Goal: Task Accomplishment & Management: Complete application form

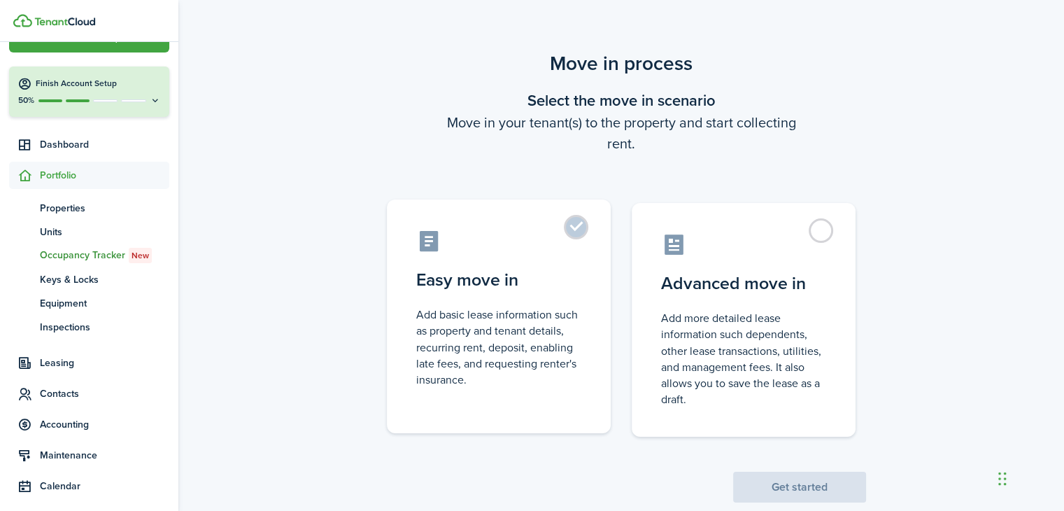
click at [577, 227] on label "Easy move in Add basic lease information such as property and tenant details, r…" at bounding box center [499, 316] width 224 height 234
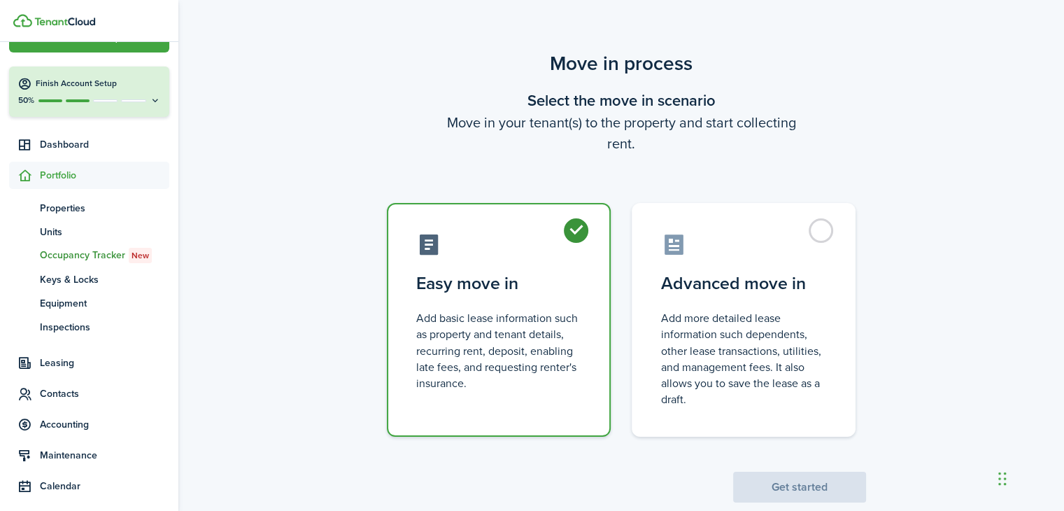
radio input "true"
click at [806, 488] on button "Get started" at bounding box center [799, 487] width 133 height 31
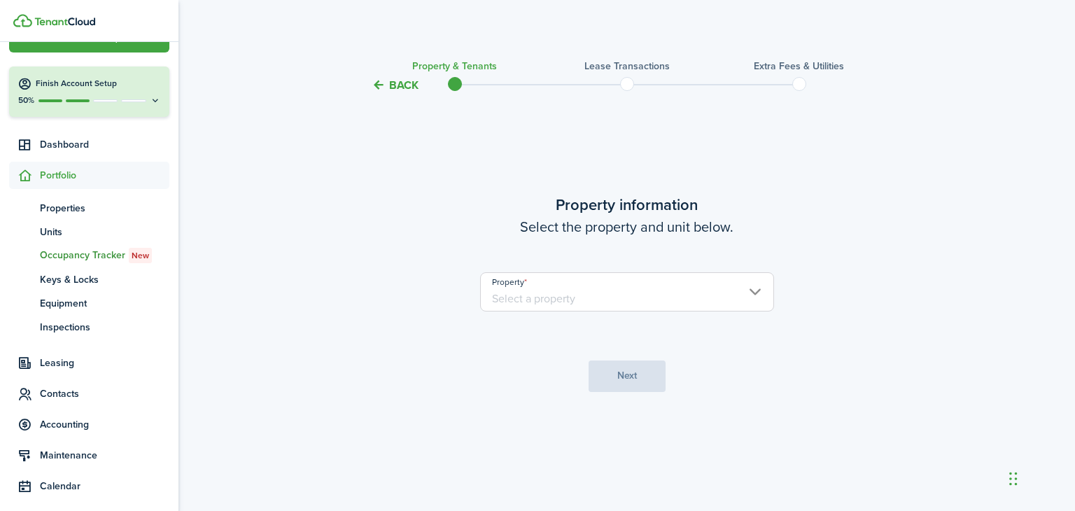
click at [753, 293] on input "Property" at bounding box center [627, 291] width 294 height 39
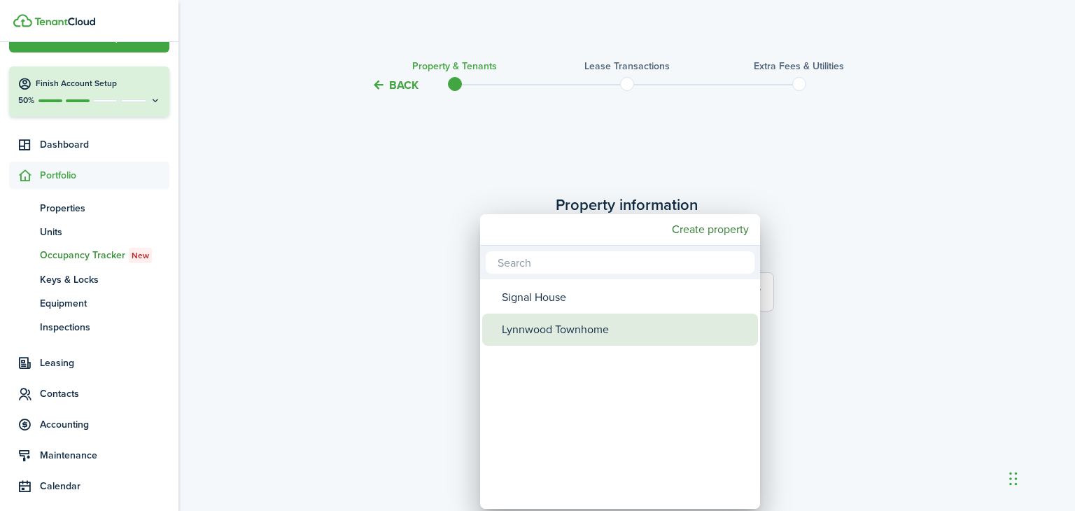
click at [566, 331] on div "Lynnwood Townhome" at bounding box center [626, 329] width 248 height 32
type input "Lynnwood Townhome"
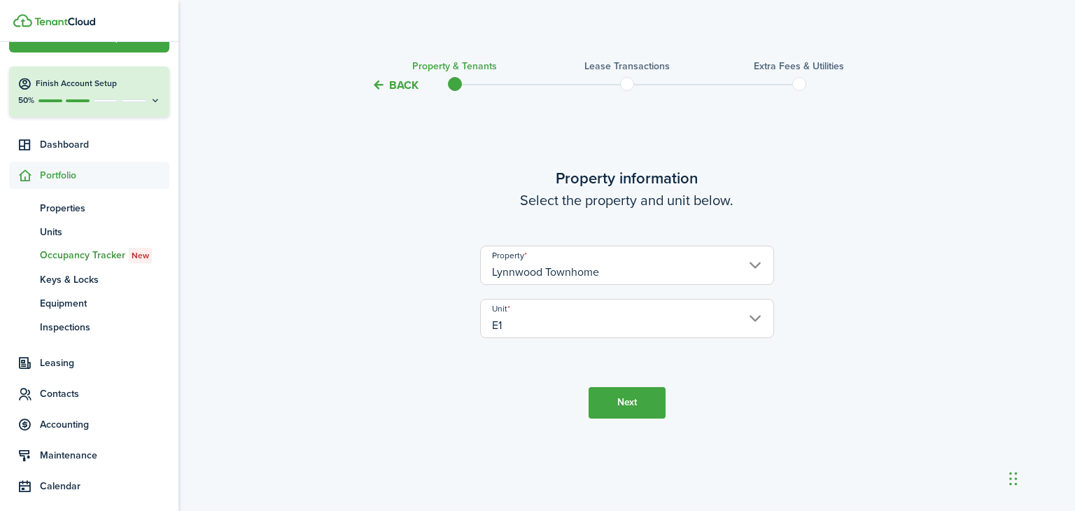
click at [623, 406] on button "Next" at bounding box center [626, 402] width 77 height 31
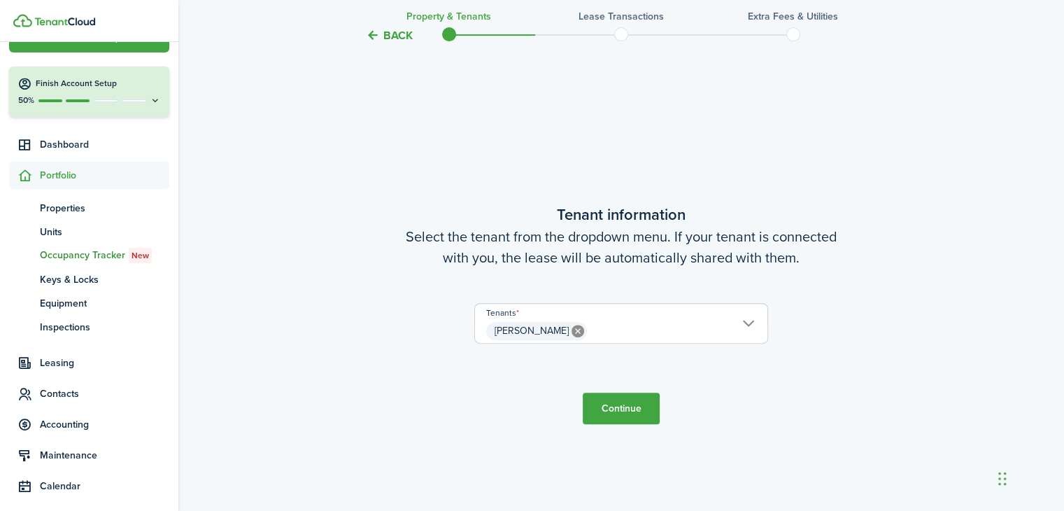
scroll to position [417, 0]
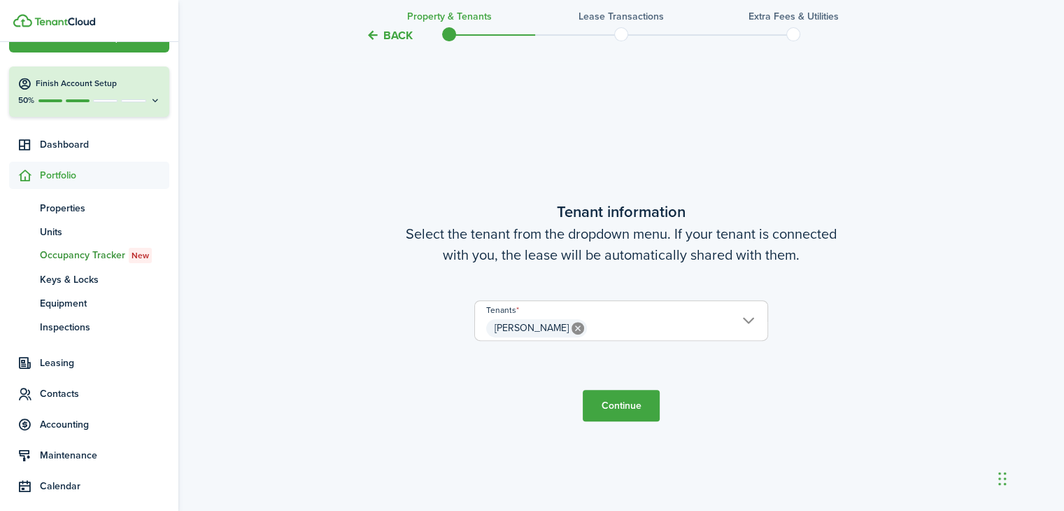
click at [623, 409] on button "Continue" at bounding box center [621, 405] width 77 height 31
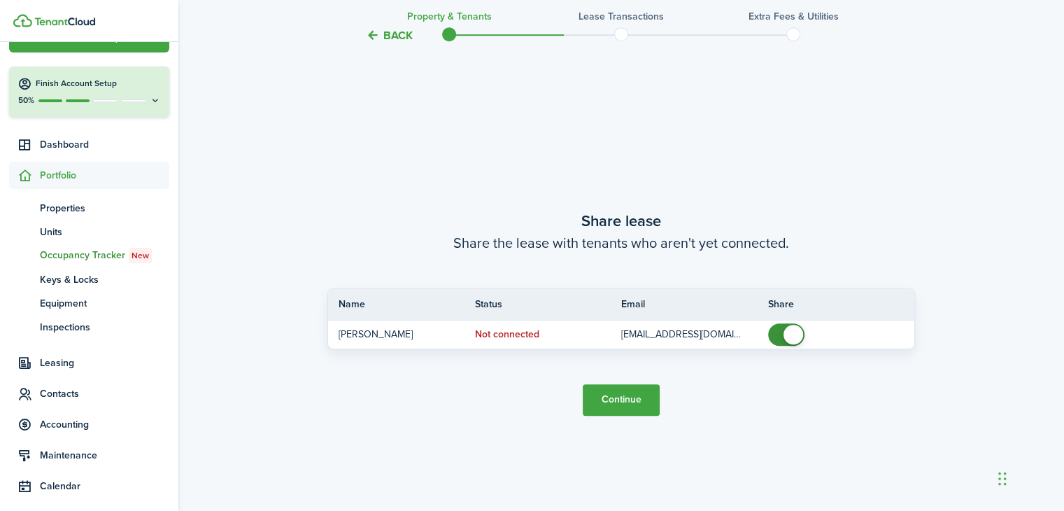
scroll to position [927, 0]
click at [622, 398] on button "Continue" at bounding box center [621, 398] width 77 height 31
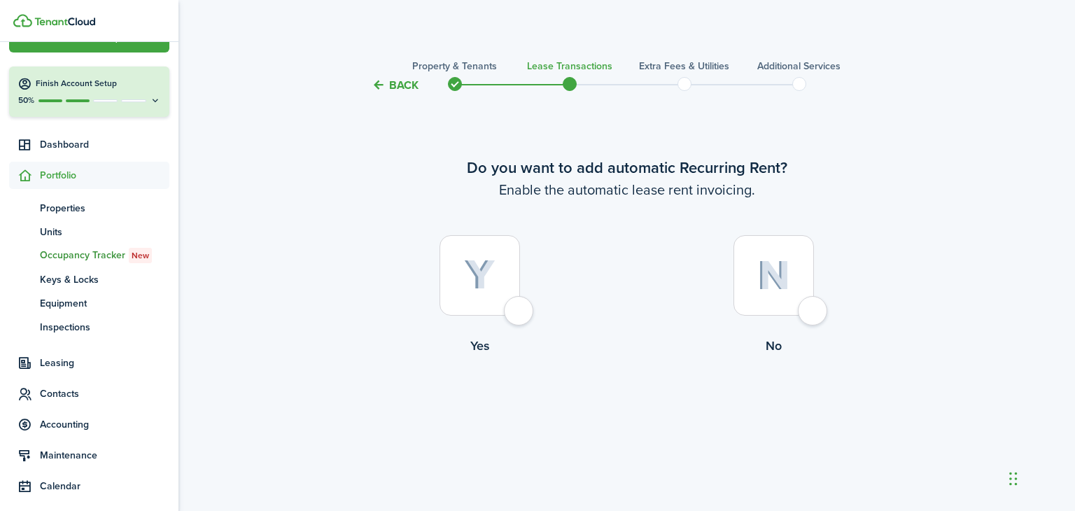
click at [813, 306] on div at bounding box center [773, 275] width 80 height 80
radio input "true"
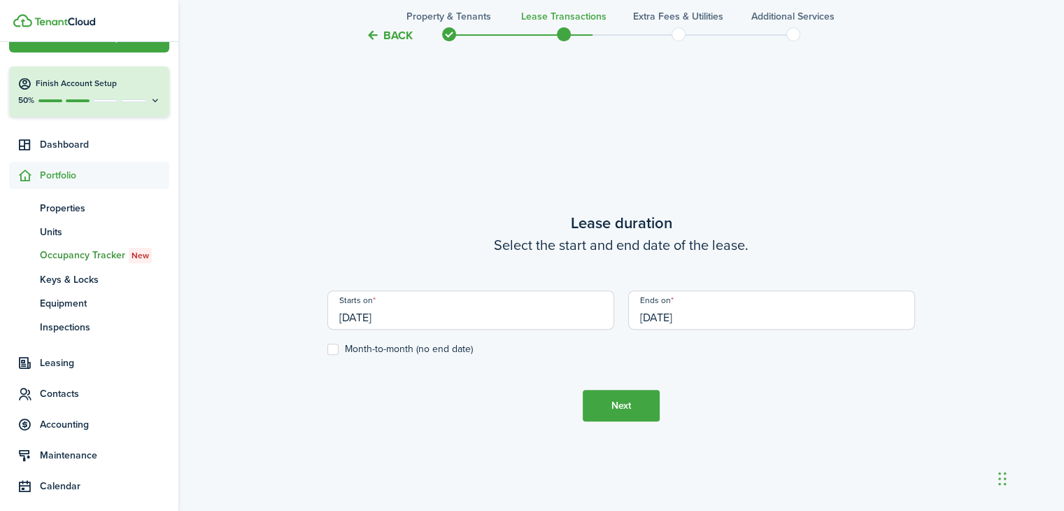
scroll to position [417, 0]
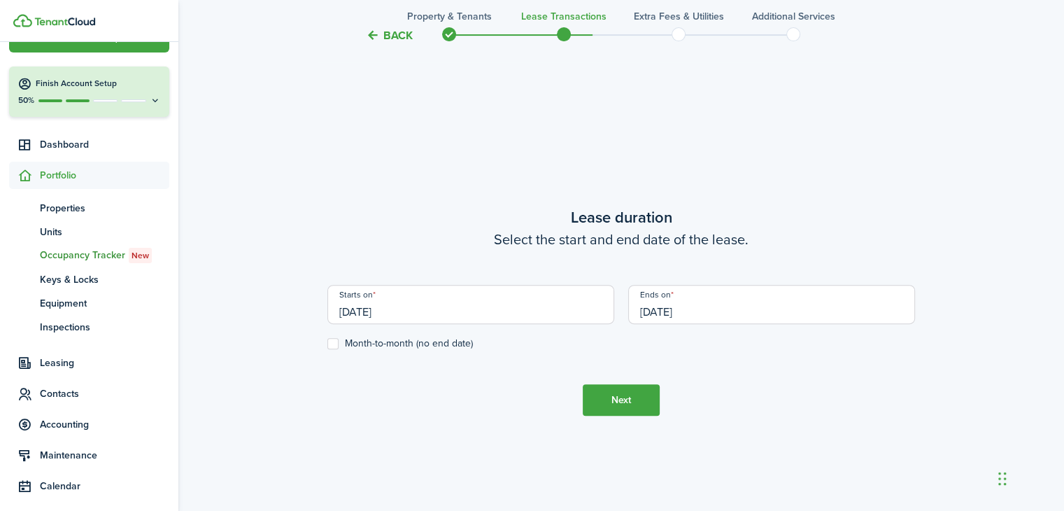
click at [433, 311] on input "[DATE]" at bounding box center [470, 304] width 287 height 39
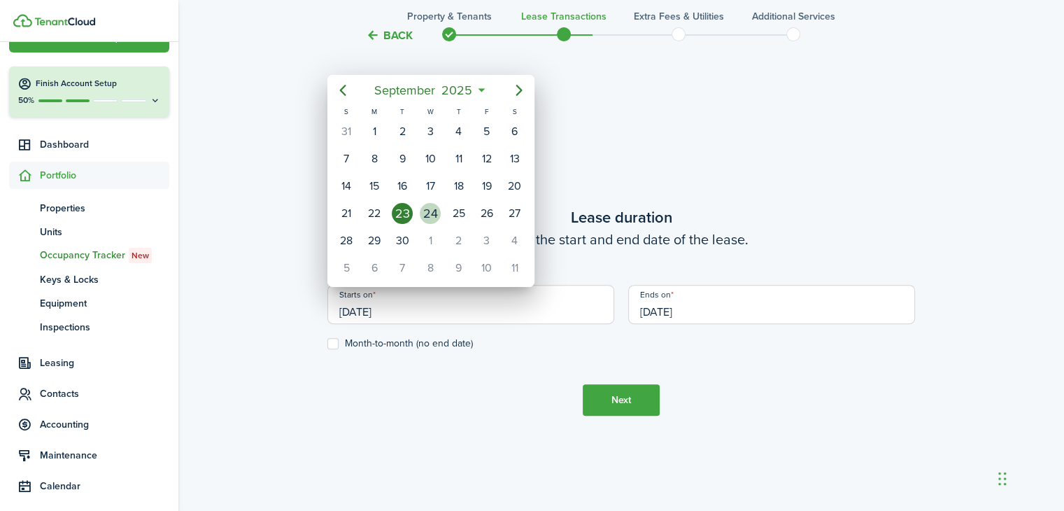
click at [437, 212] on div "24" at bounding box center [430, 213] width 21 height 21
type input "[DATE]"
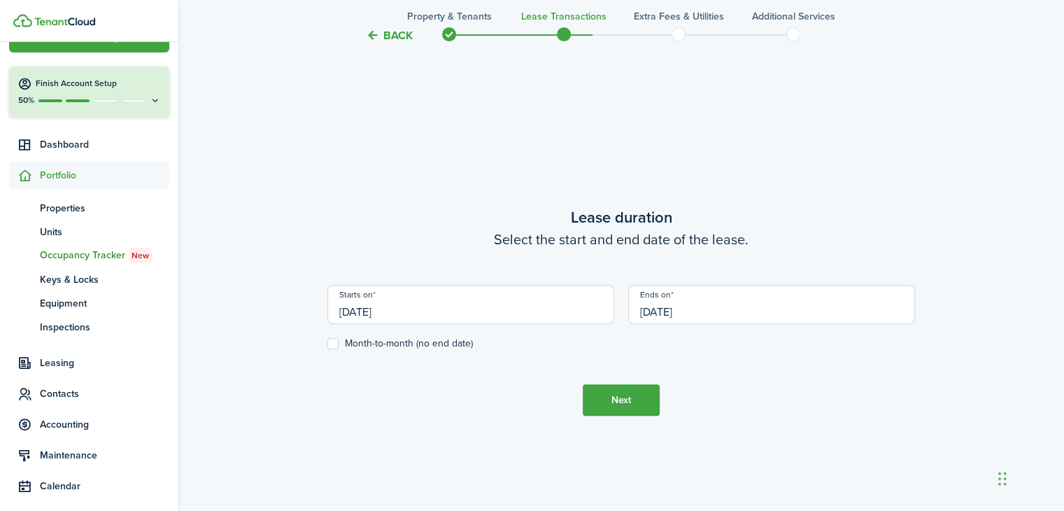
click at [709, 312] on input "[DATE]" at bounding box center [771, 304] width 287 height 39
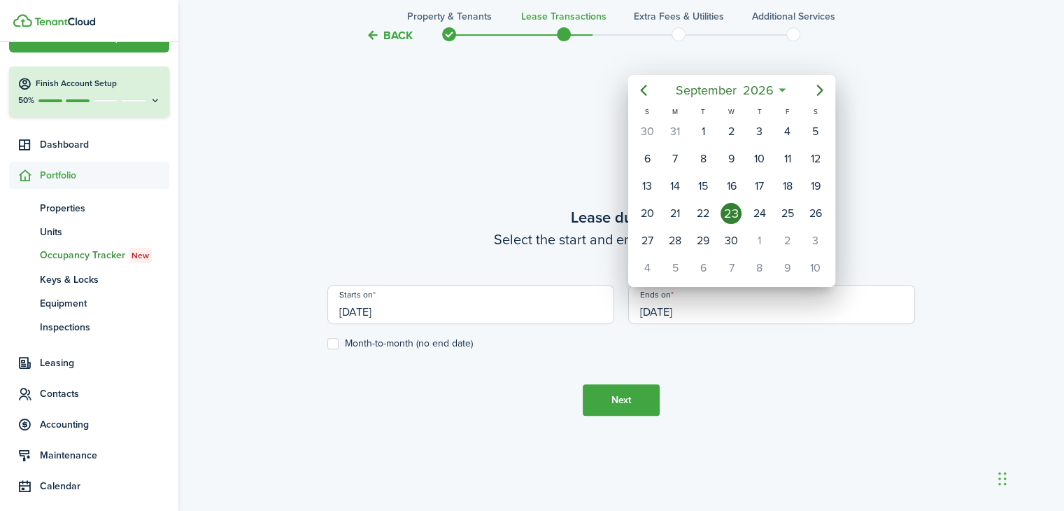
click at [668, 305] on div at bounding box center [532, 255] width 1288 height 735
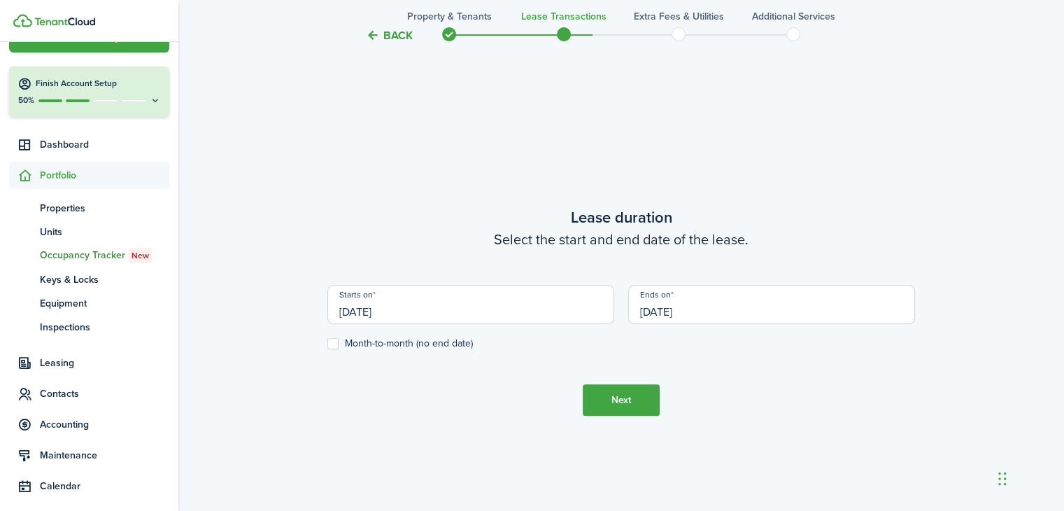
click at [668, 309] on input "[DATE]" at bounding box center [771, 304] width 287 height 39
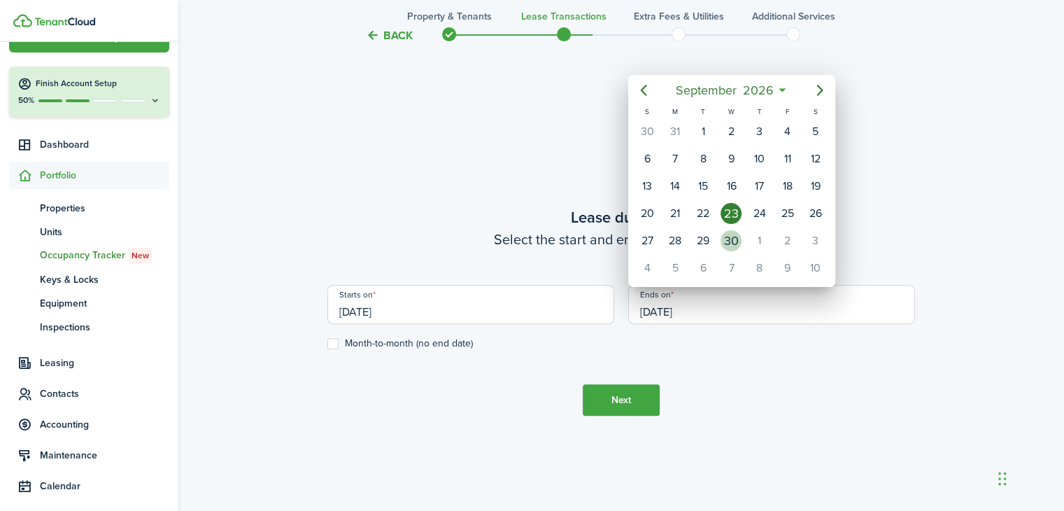
click at [732, 234] on div "30" at bounding box center [731, 240] width 21 height 21
type input "[DATE]"
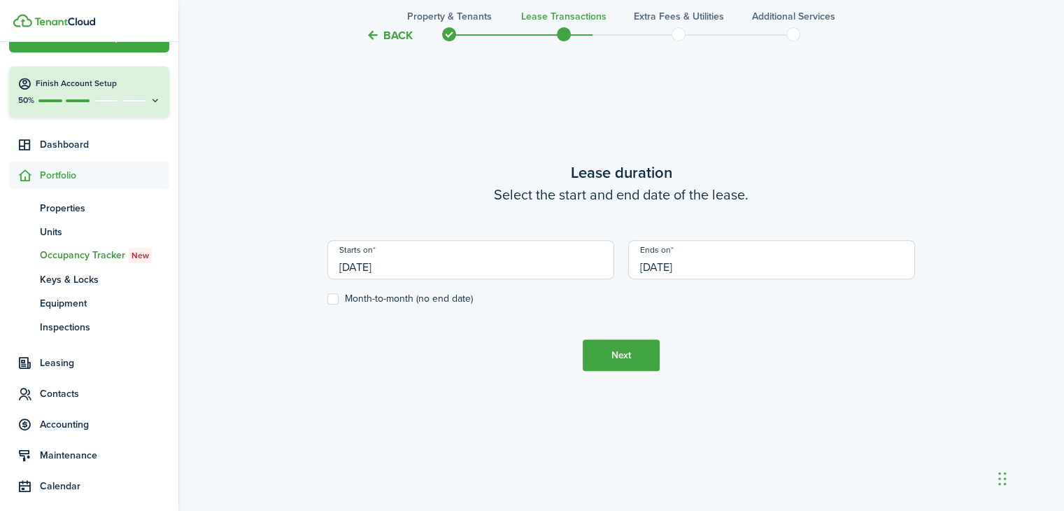
scroll to position [487, 0]
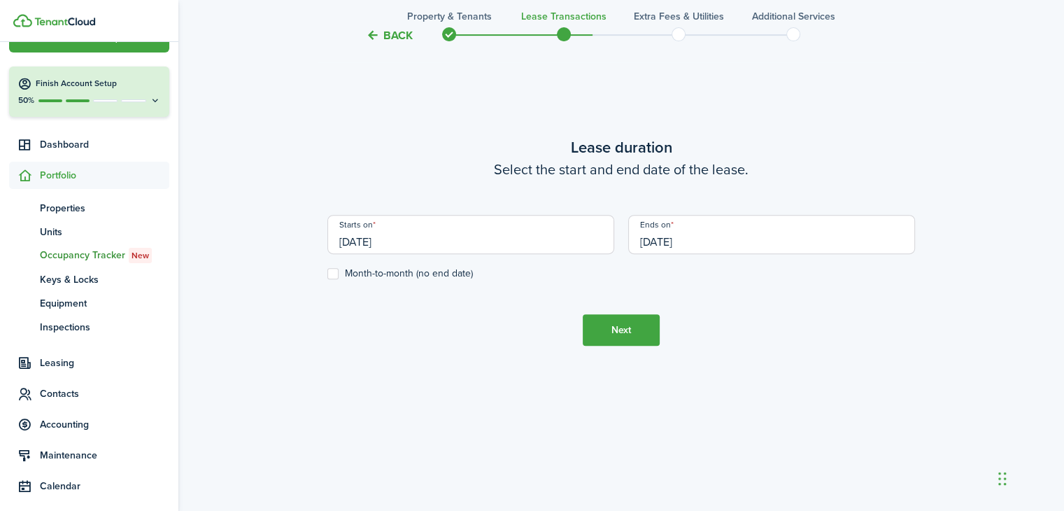
click at [623, 328] on button "Next" at bounding box center [621, 329] width 77 height 31
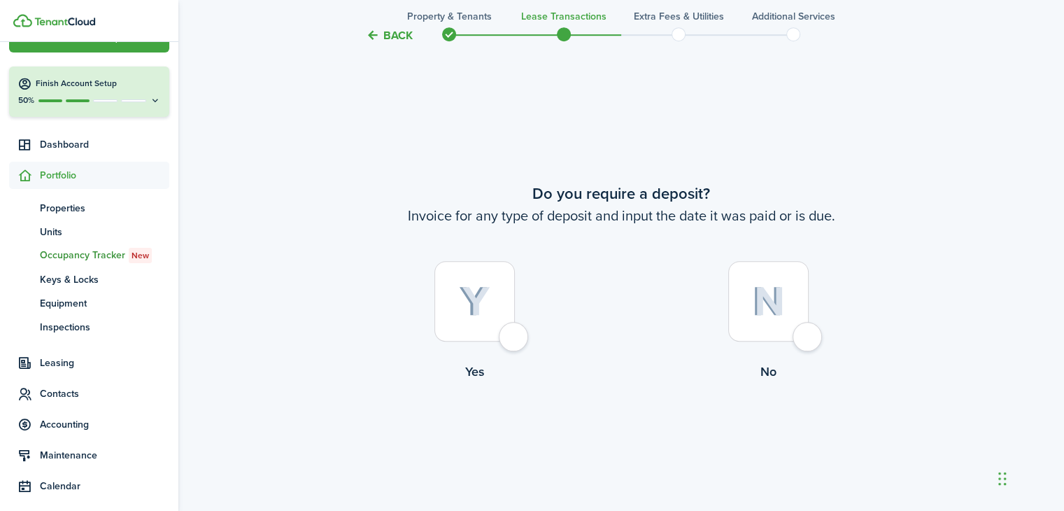
scroll to position [927, 0]
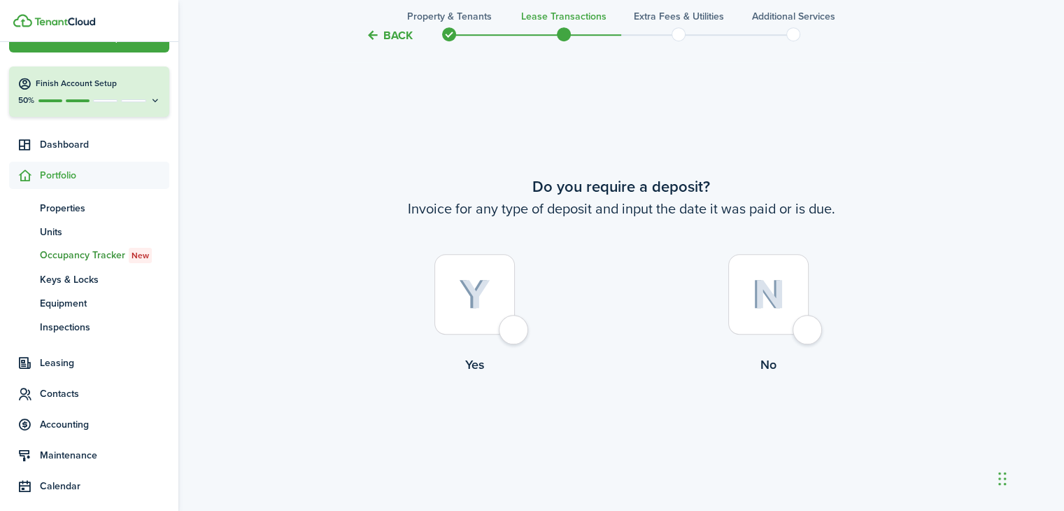
click at [512, 328] on div at bounding box center [475, 294] width 80 height 80
radio input "true"
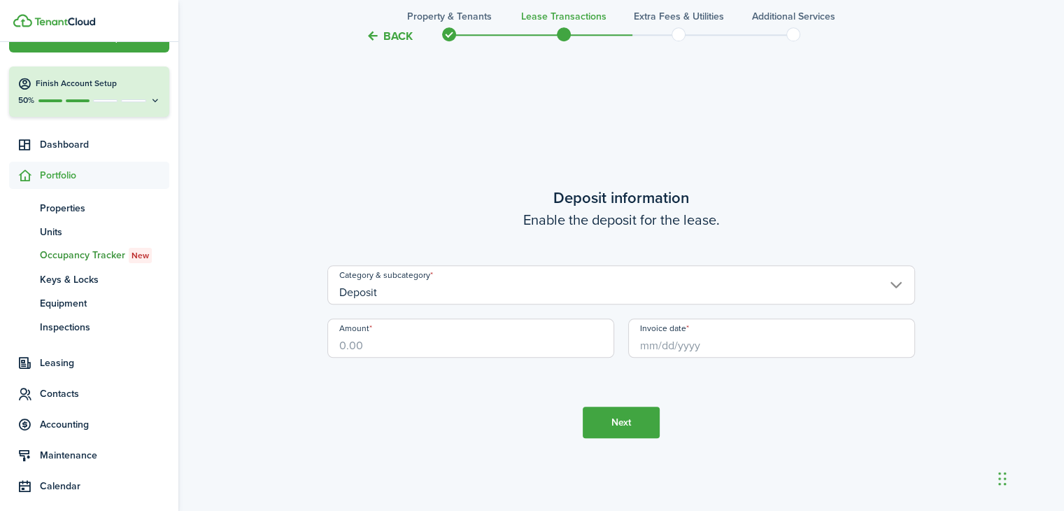
scroll to position [1438, 0]
click at [894, 283] on input "Deposit" at bounding box center [621, 284] width 588 height 39
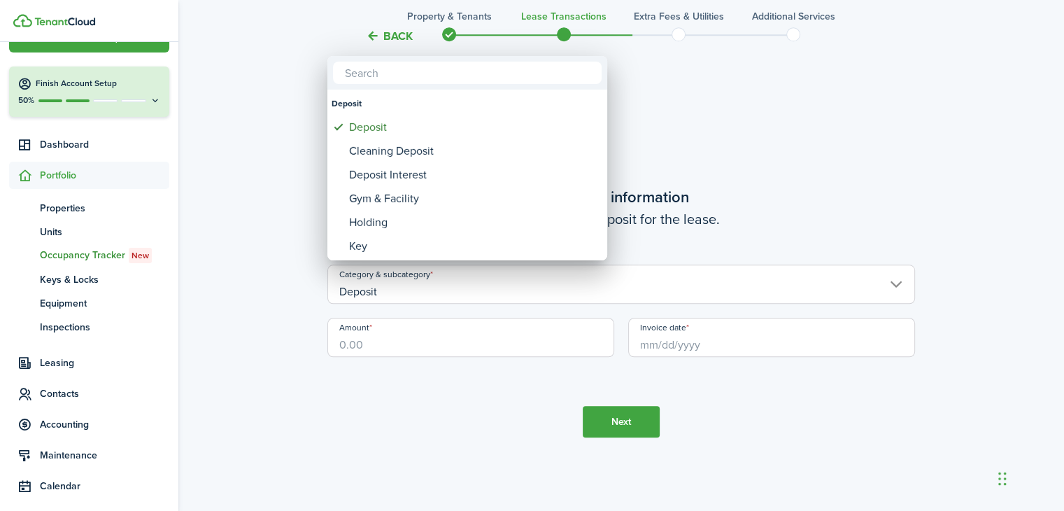
click at [994, 202] on div at bounding box center [532, 255] width 1288 height 735
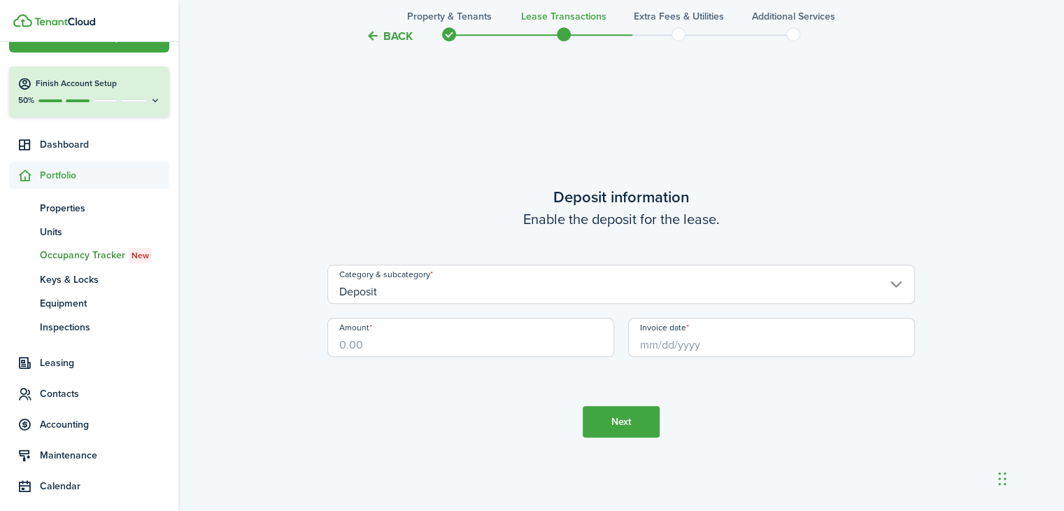
click at [359, 347] on input "Amount" at bounding box center [470, 337] width 287 height 39
click at [684, 346] on input "Invoice date" at bounding box center [771, 337] width 287 height 39
type input "$3,300.00"
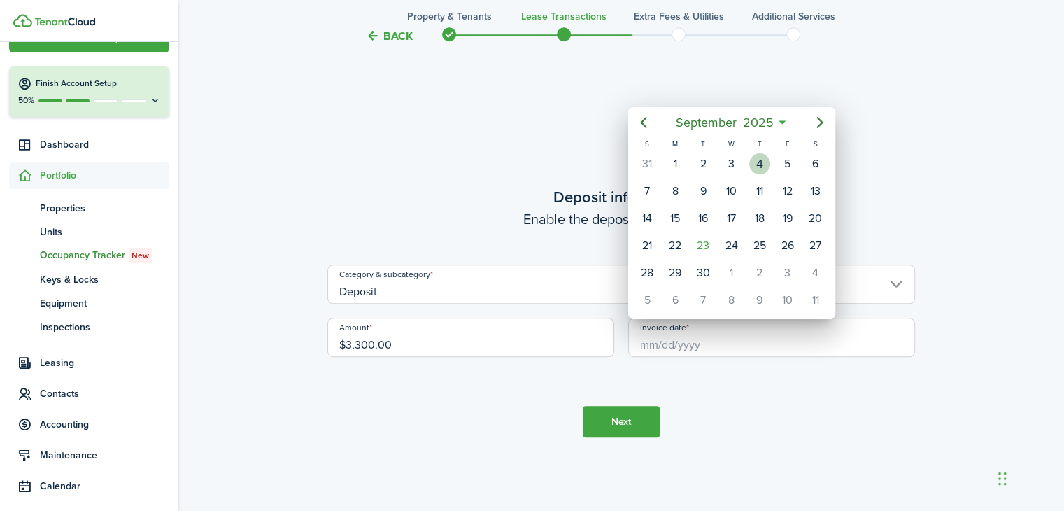
click at [761, 164] on div "4" at bounding box center [759, 163] width 21 height 21
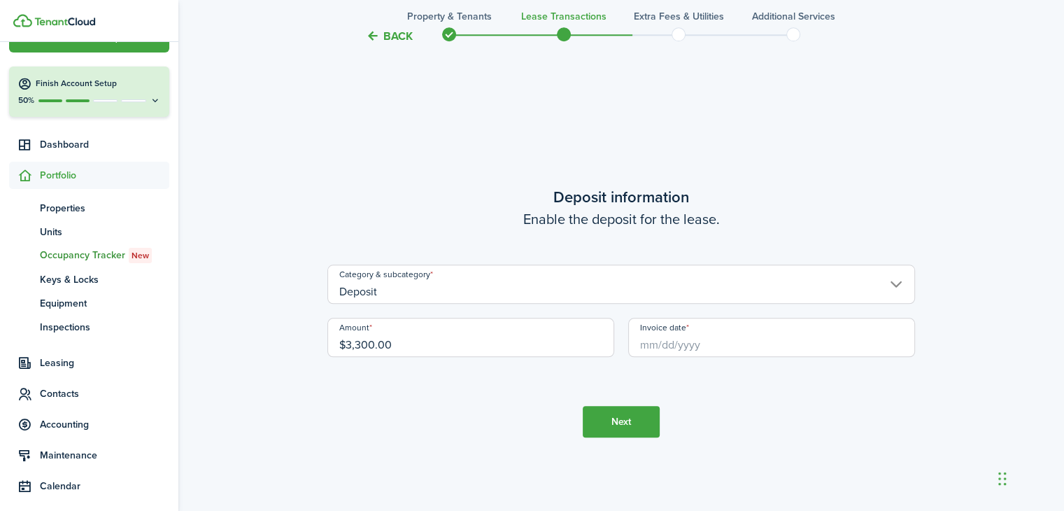
type input "[DATE]"
click at [615, 422] on button "Next" at bounding box center [621, 421] width 77 height 31
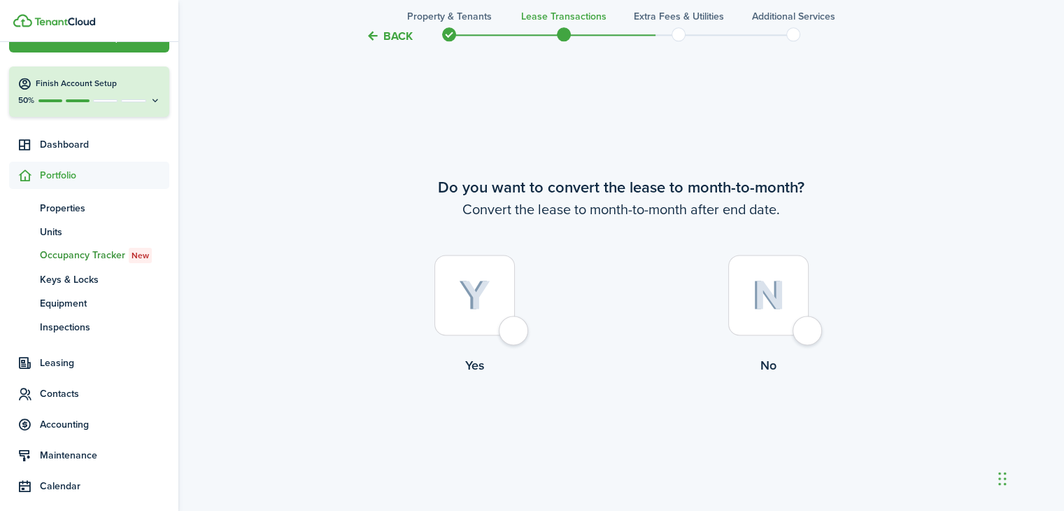
scroll to position [1948, 0]
click at [809, 331] on div at bounding box center [768, 295] width 80 height 80
radio input "true"
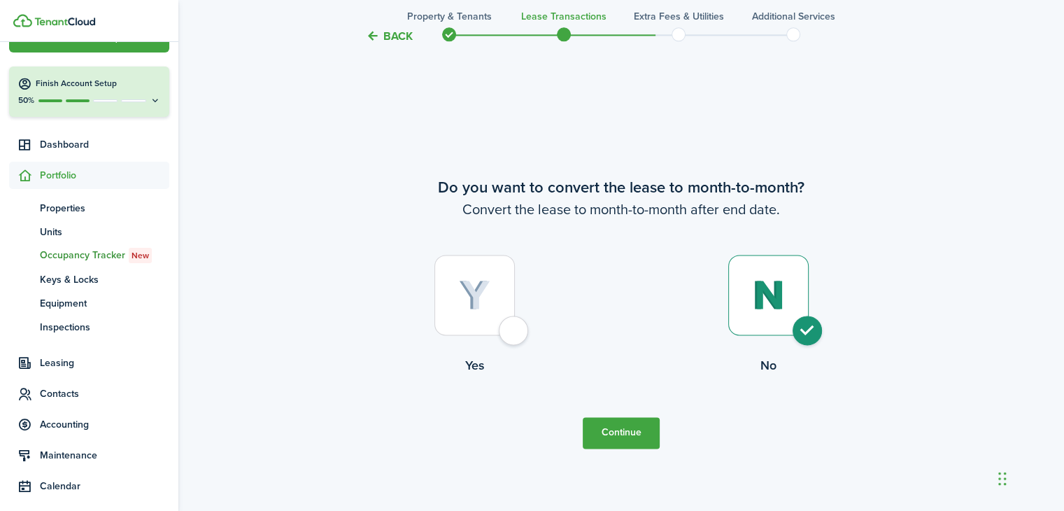
click at [628, 435] on button "Continue" at bounding box center [621, 432] width 77 height 31
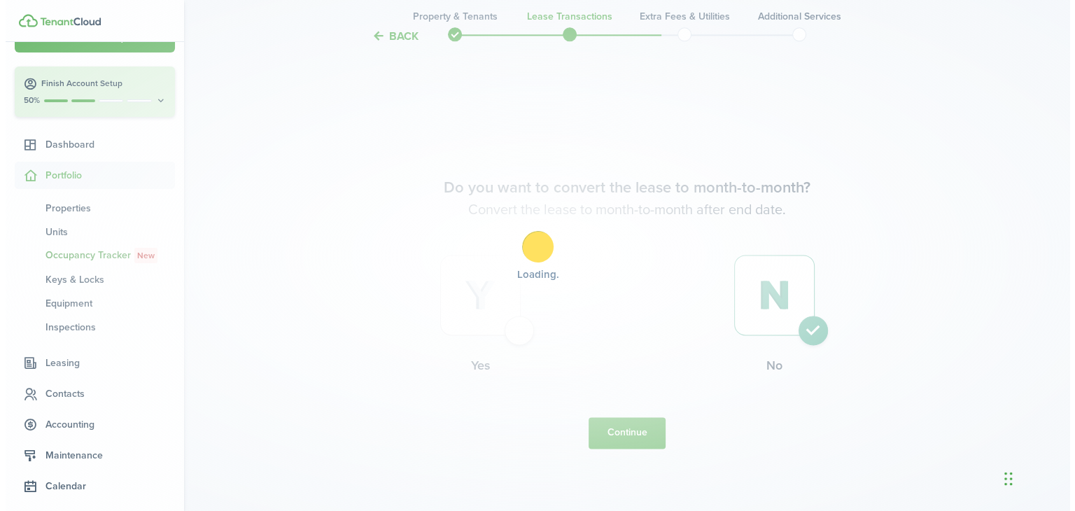
scroll to position [0, 0]
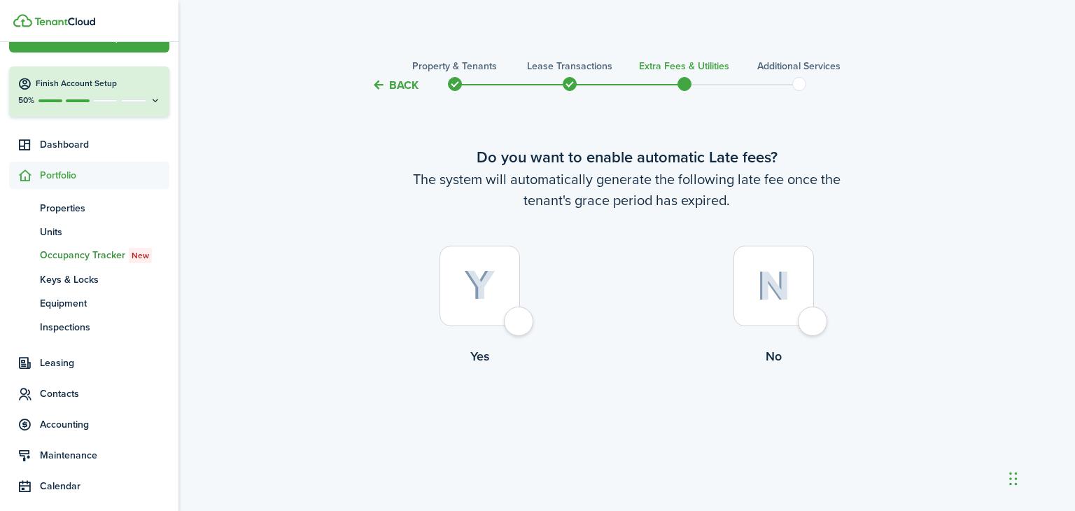
click at [520, 318] on div at bounding box center [479, 286] width 80 height 80
radio input "true"
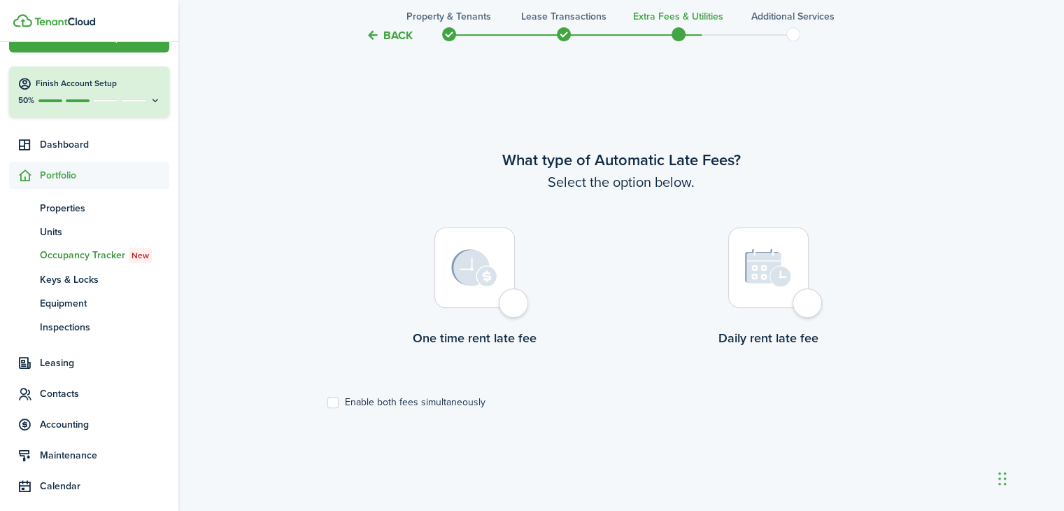
scroll to position [417, 0]
click at [808, 303] on div at bounding box center [768, 267] width 80 height 80
radio input "true"
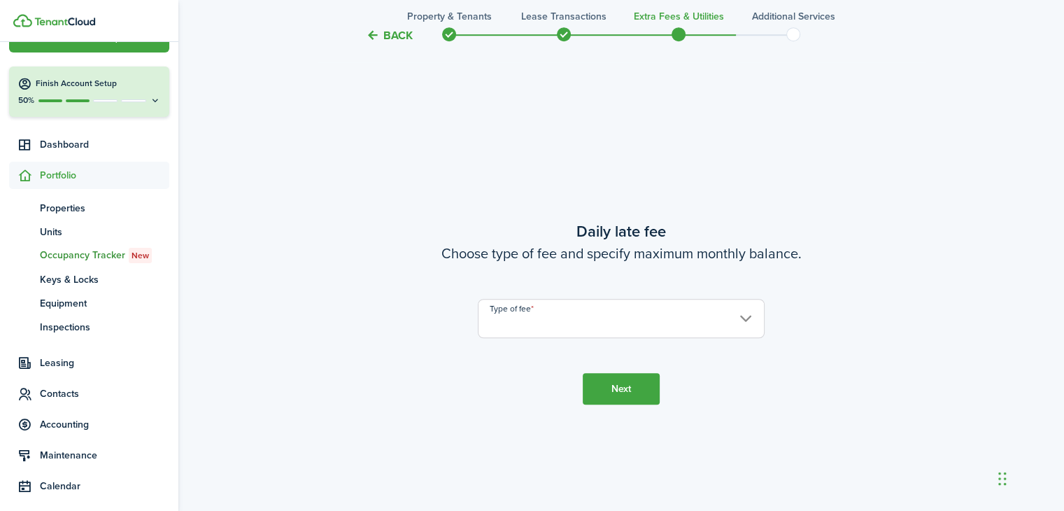
scroll to position [927, 0]
click at [744, 318] on input "Type of fee" at bounding box center [621, 317] width 287 height 39
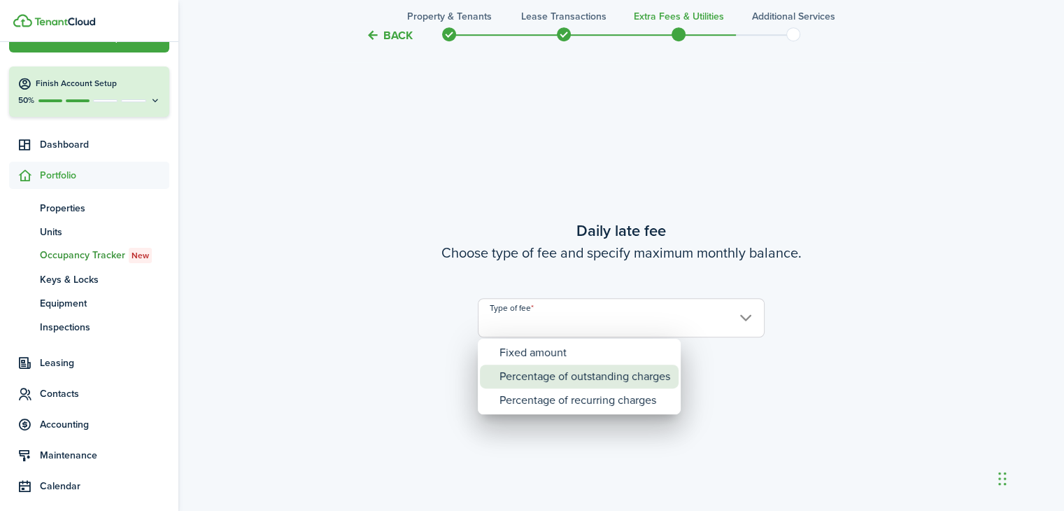
click at [566, 377] on div "Percentage of outstanding charges" at bounding box center [585, 377] width 171 height 24
type input "Percentage of outstanding charges"
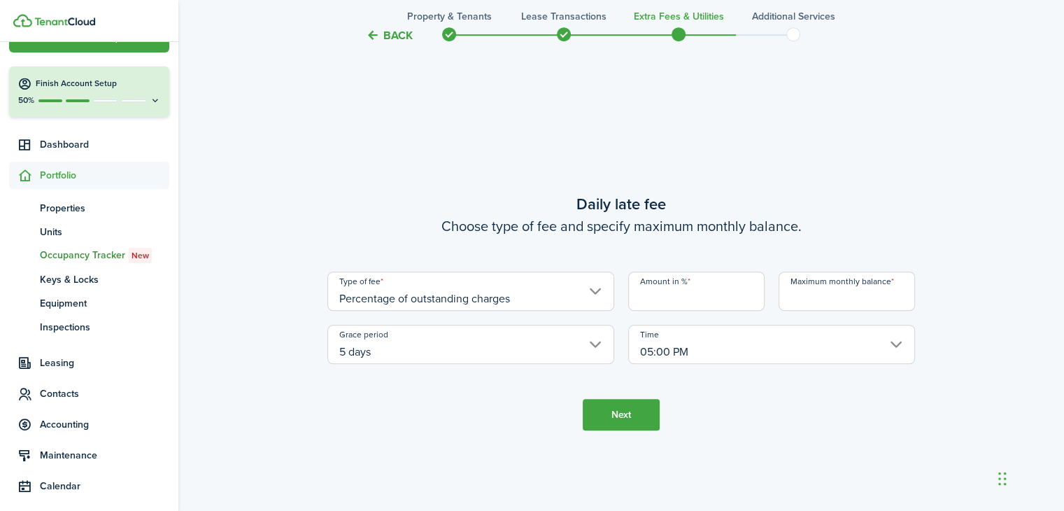
click at [703, 299] on input "Amount in %" at bounding box center [696, 291] width 136 height 39
type input "1"
click at [861, 300] on input "Maximum monthly balance" at bounding box center [847, 291] width 136 height 39
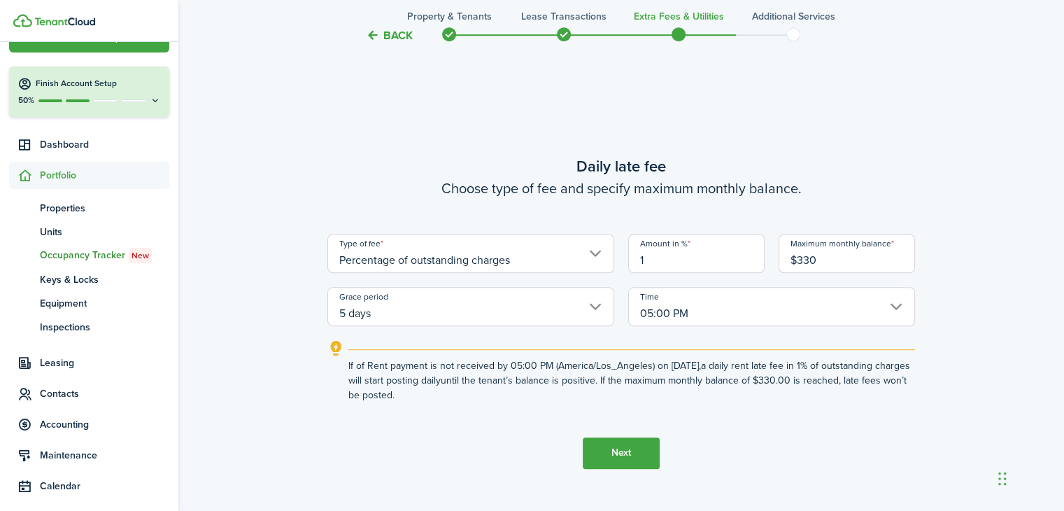
type input "$330.00"
click at [747, 432] on tc-wizard-step "Daily late fee Choose type of fee and specify maximum monthly balance. Type of …" at bounding box center [621, 311] width 588 height 511
click at [617, 449] on button "Next" at bounding box center [621, 452] width 77 height 31
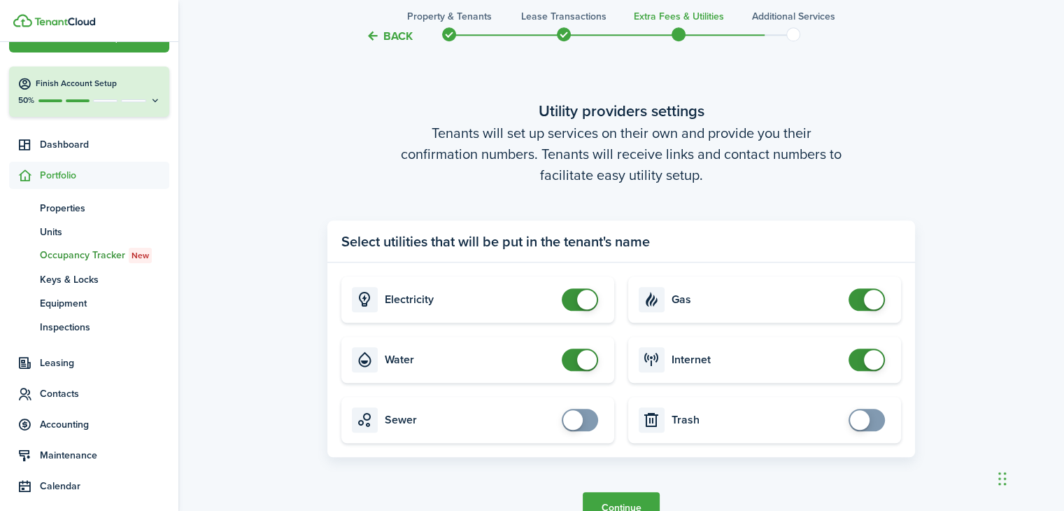
scroll to position [1508, 0]
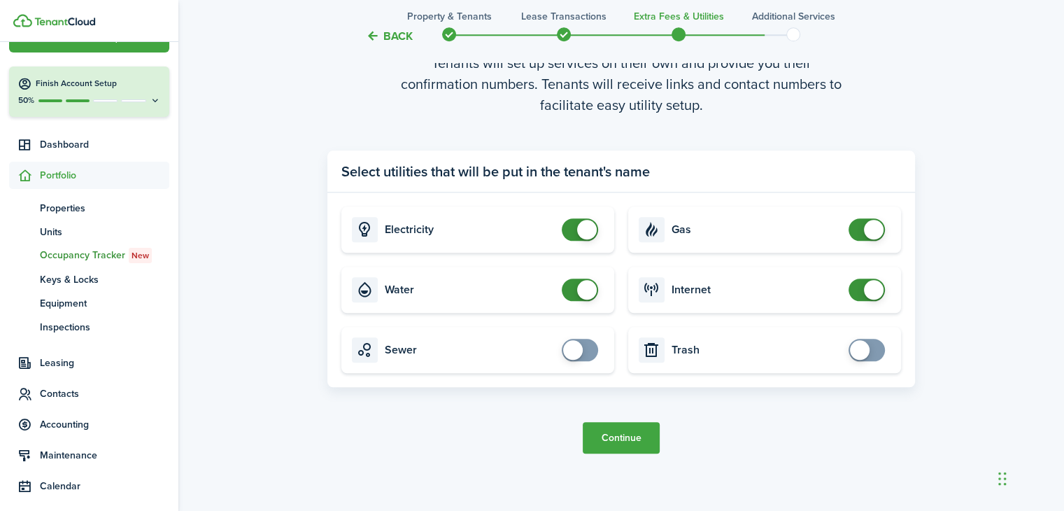
click at [620, 435] on button "Continue" at bounding box center [621, 437] width 77 height 31
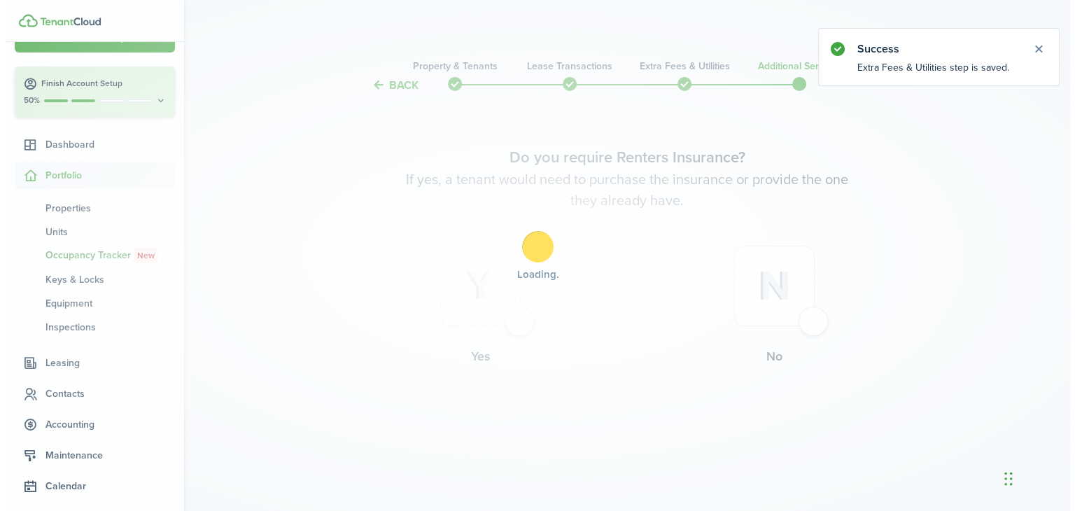
scroll to position [0, 0]
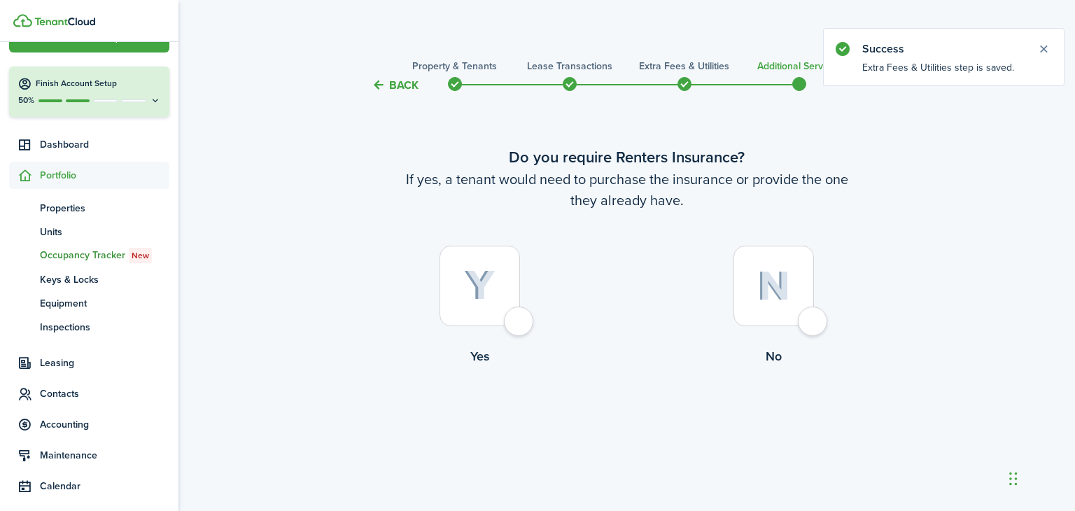
click at [520, 324] on div at bounding box center [479, 286] width 80 height 80
radio input "true"
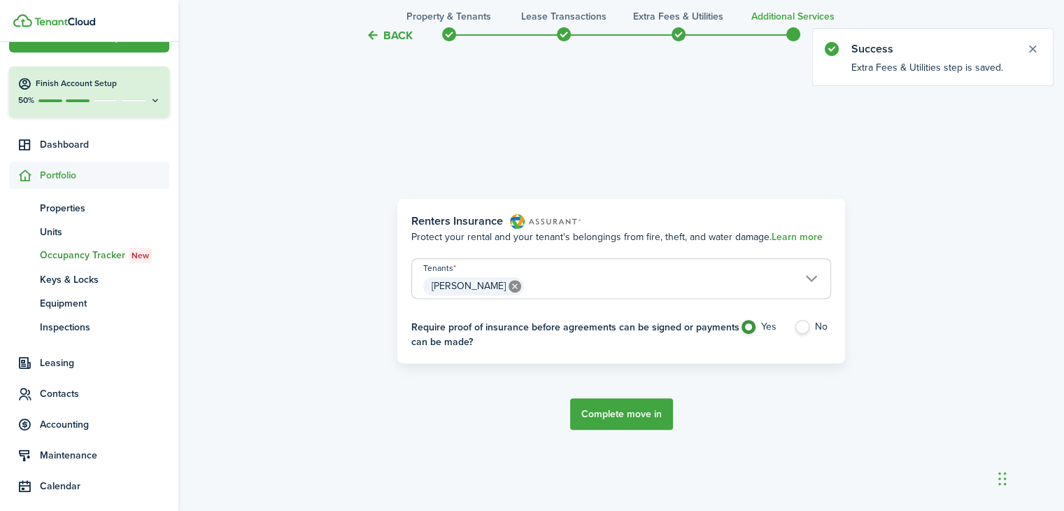
scroll to position [417, 0]
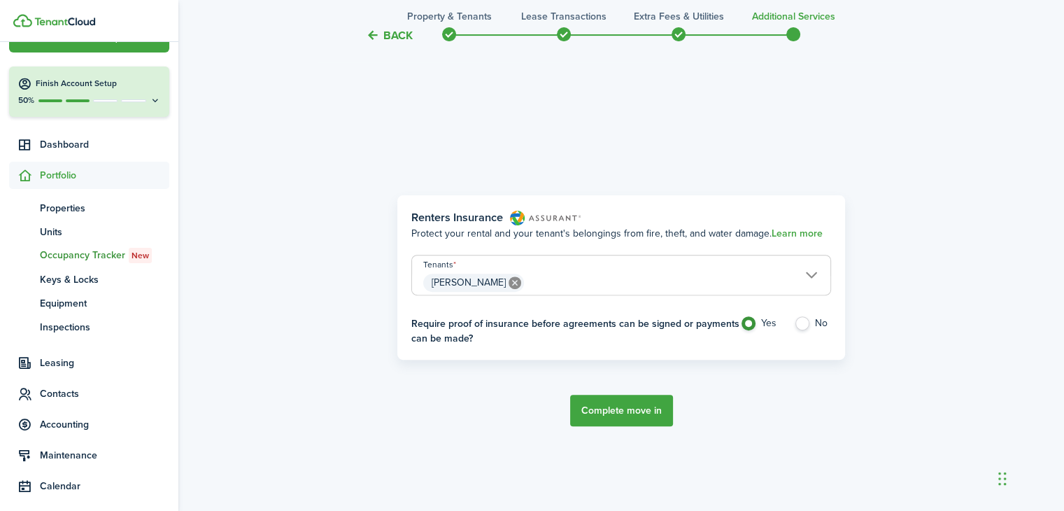
click at [806, 276] on span "[PERSON_NAME]" at bounding box center [621, 283] width 418 height 24
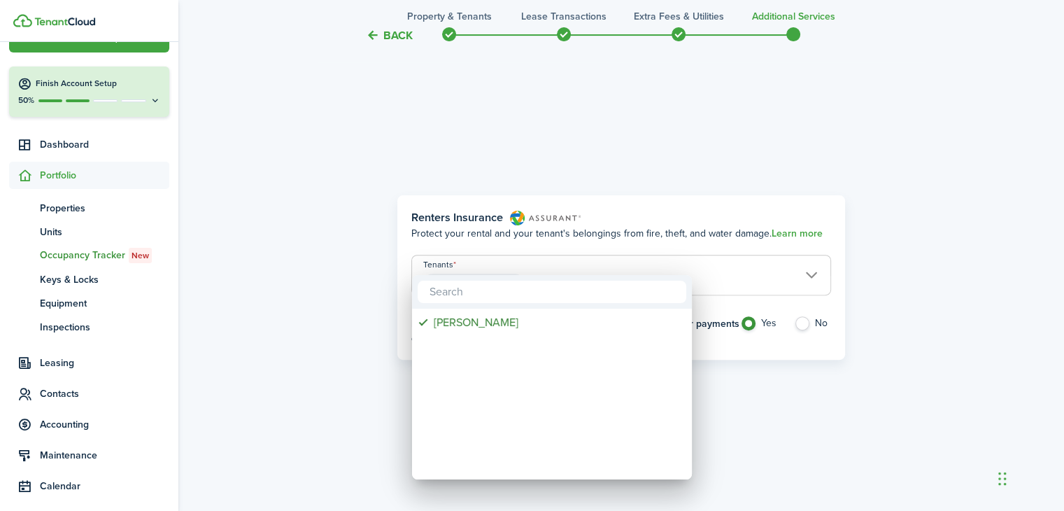
click at [938, 276] on div at bounding box center [532, 255] width 1288 height 735
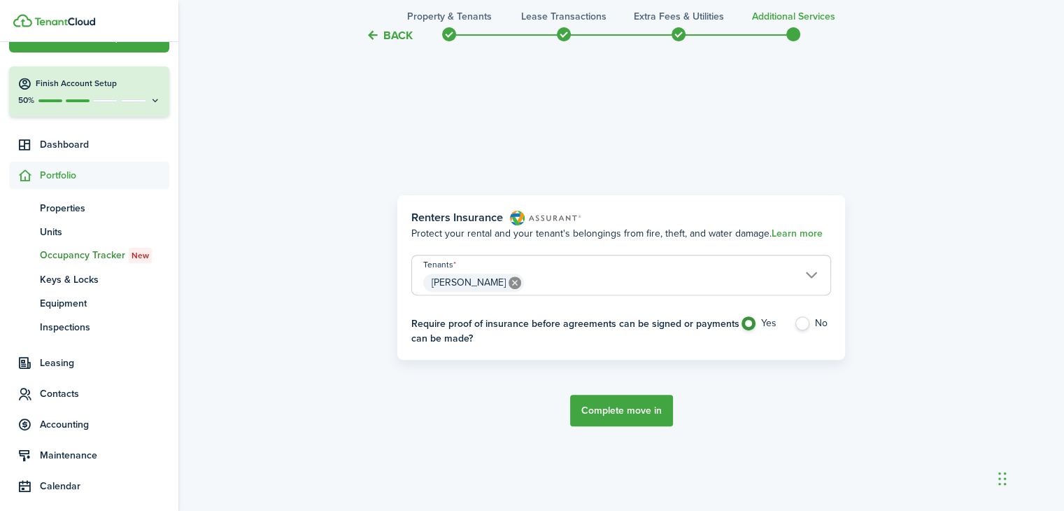
click at [621, 411] on button "Complete move in" at bounding box center [621, 410] width 103 height 31
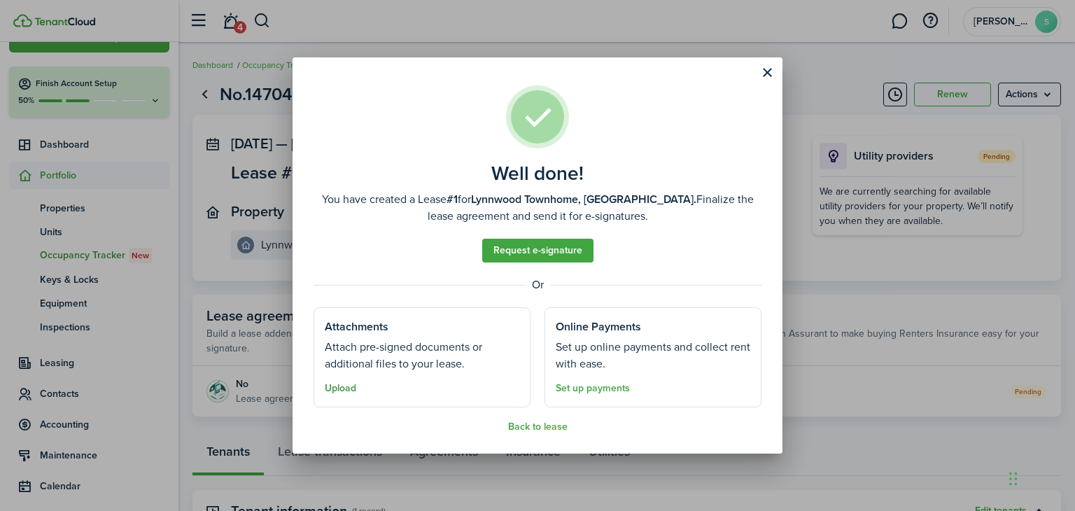
click at [339, 388] on button "Upload" at bounding box center [340, 388] width 31 height 11
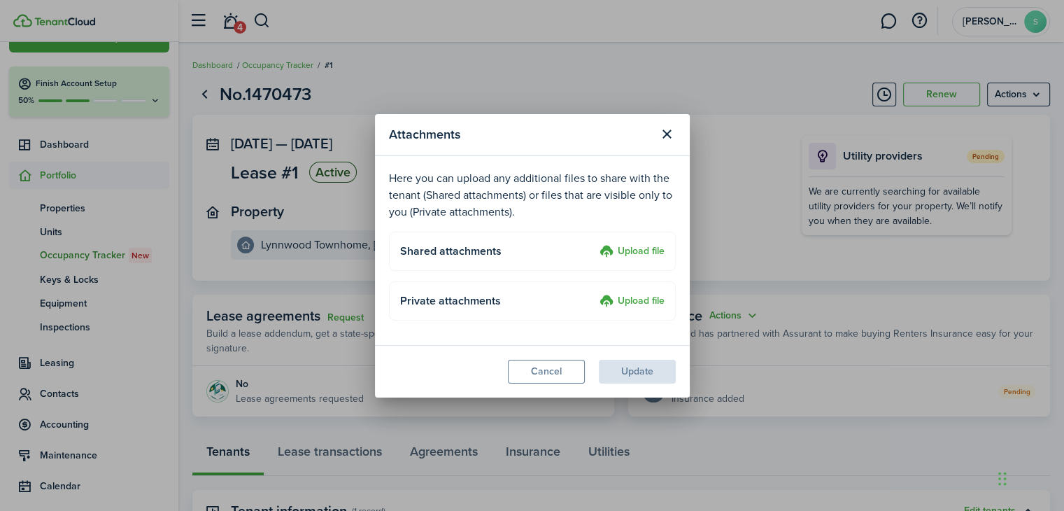
click at [637, 253] on label "Upload file" at bounding box center [632, 252] width 65 height 17
click at [595, 244] on input "Upload file" at bounding box center [595, 244] width 0 height 0
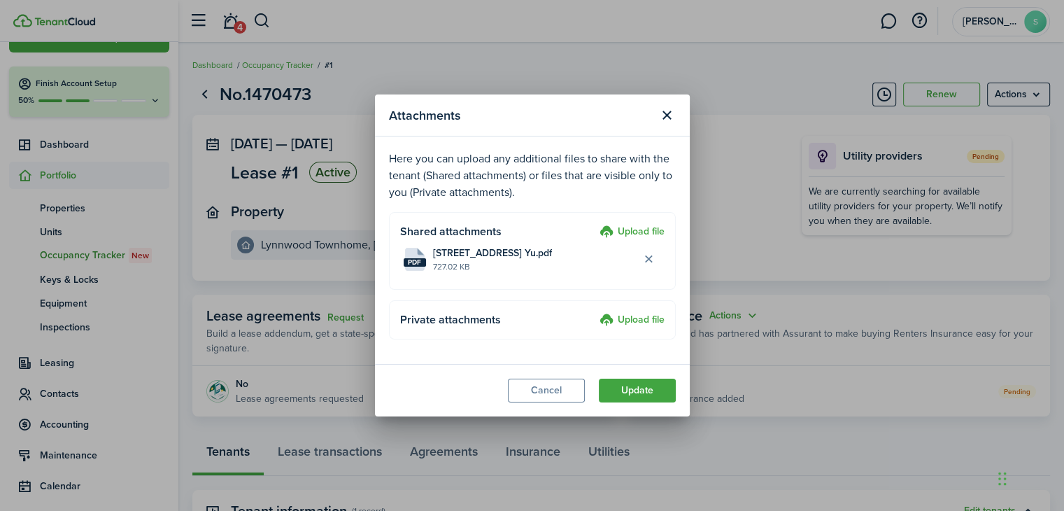
click at [633, 227] on label "Upload file" at bounding box center [632, 232] width 65 height 17
click at [595, 224] on input "Upload file" at bounding box center [595, 224] width 0 height 0
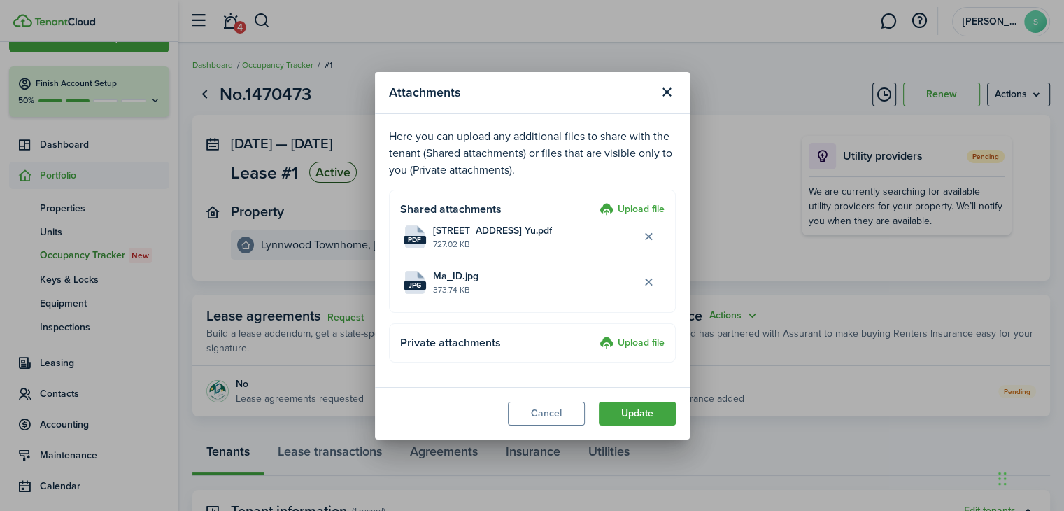
click at [647, 211] on label "Upload file" at bounding box center [632, 210] width 65 height 17
click at [595, 202] on input "Upload file" at bounding box center [595, 202] width 0 height 0
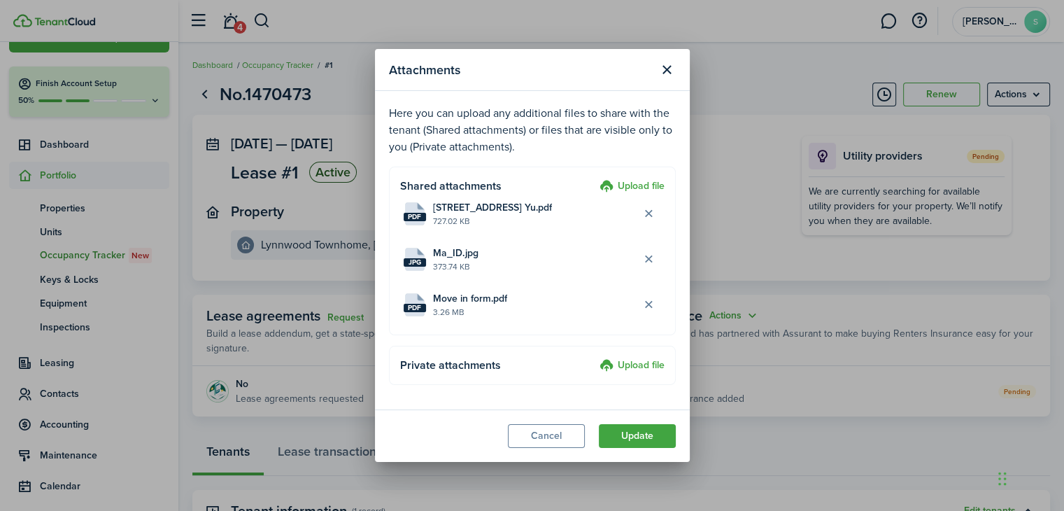
click at [647, 190] on label "Upload file" at bounding box center [632, 186] width 65 height 17
click at [595, 178] on input "Upload file" at bounding box center [595, 178] width 0 height 0
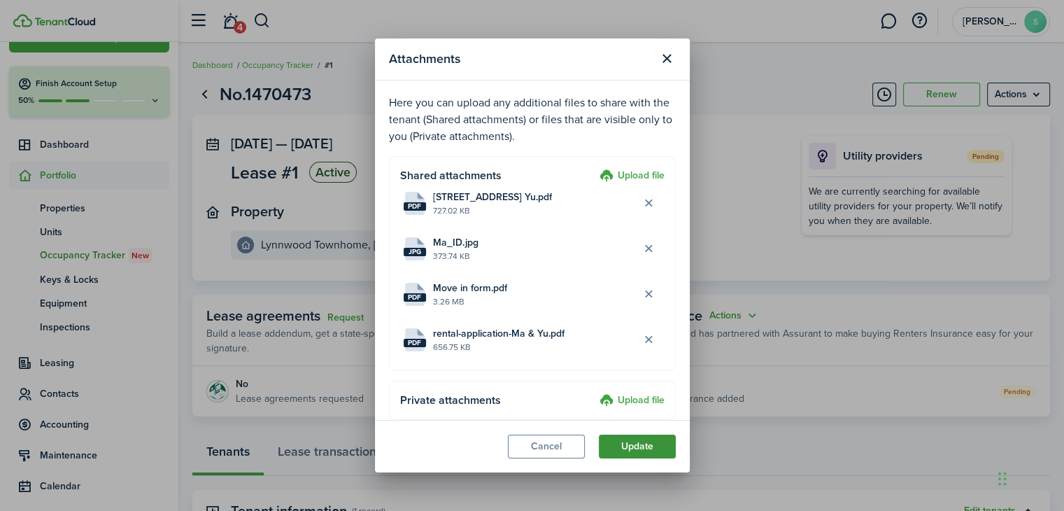
click at [640, 446] on button "Update" at bounding box center [637, 447] width 77 height 24
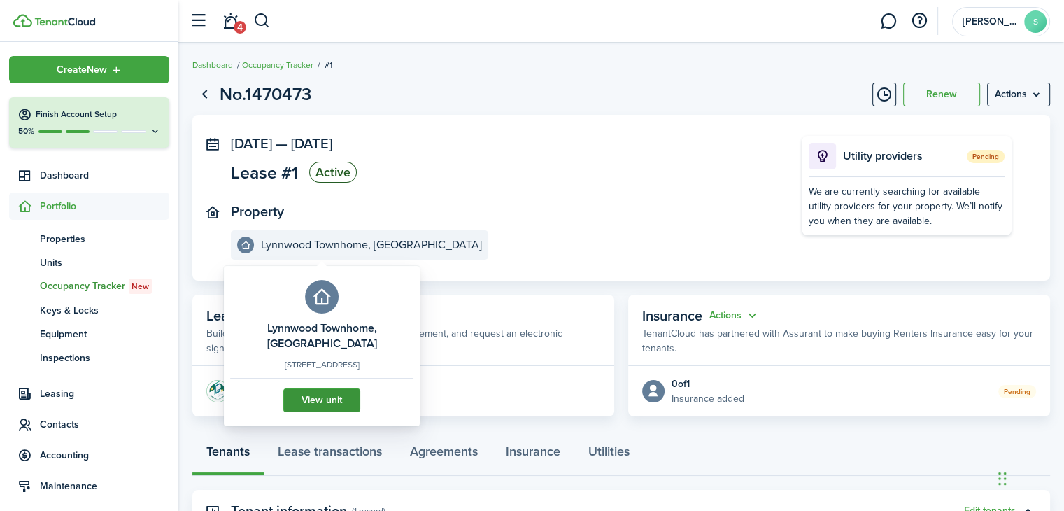
click at [324, 398] on link "View unit" at bounding box center [321, 400] width 77 height 24
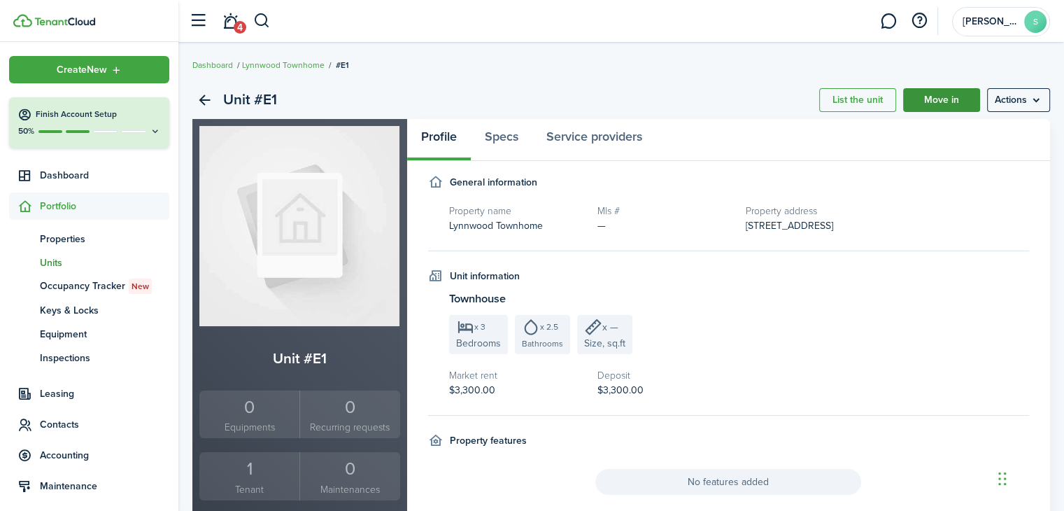
click at [946, 101] on link "Move in" at bounding box center [941, 100] width 77 height 24
click at [299, 232] on img at bounding box center [299, 226] width 200 height 200
click at [78, 239] on span "Properties" at bounding box center [104, 239] width 129 height 15
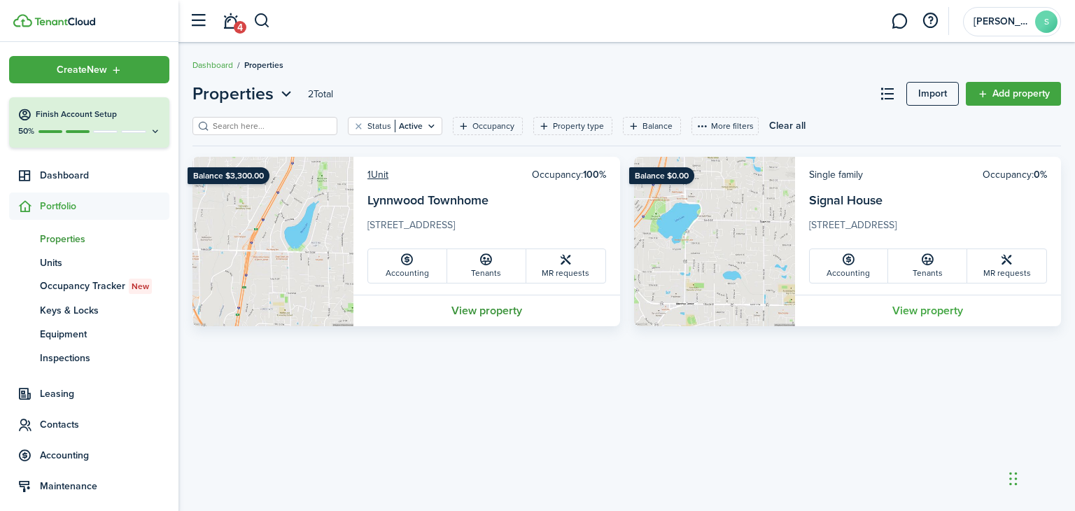
click at [484, 313] on link "View property" at bounding box center [486, 310] width 267 height 31
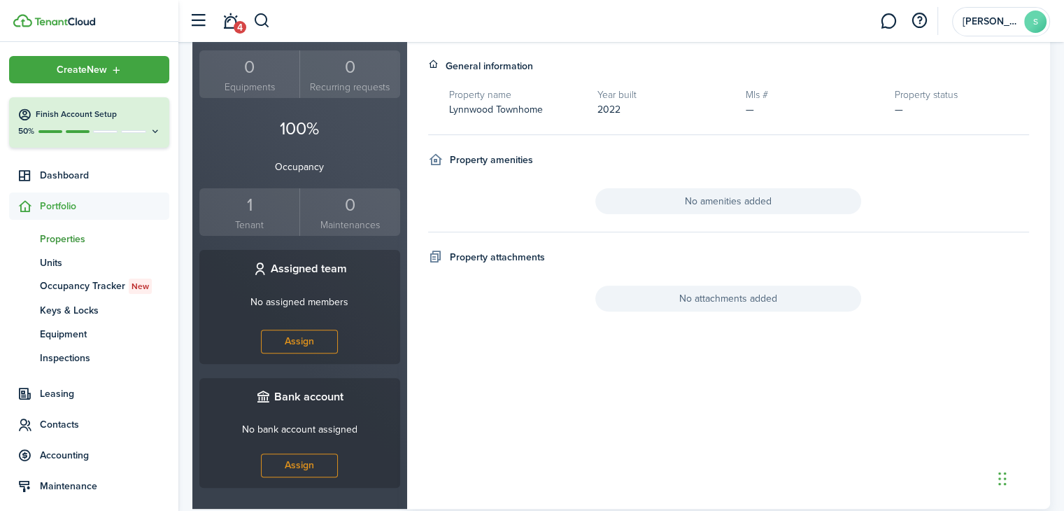
scroll to position [417, 0]
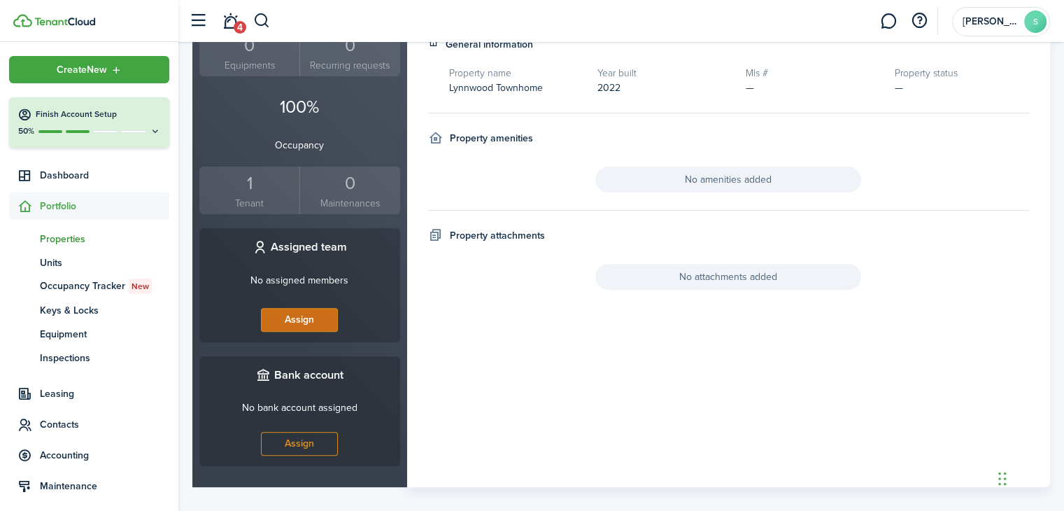
click at [313, 308] on button "Assign" at bounding box center [299, 320] width 77 height 24
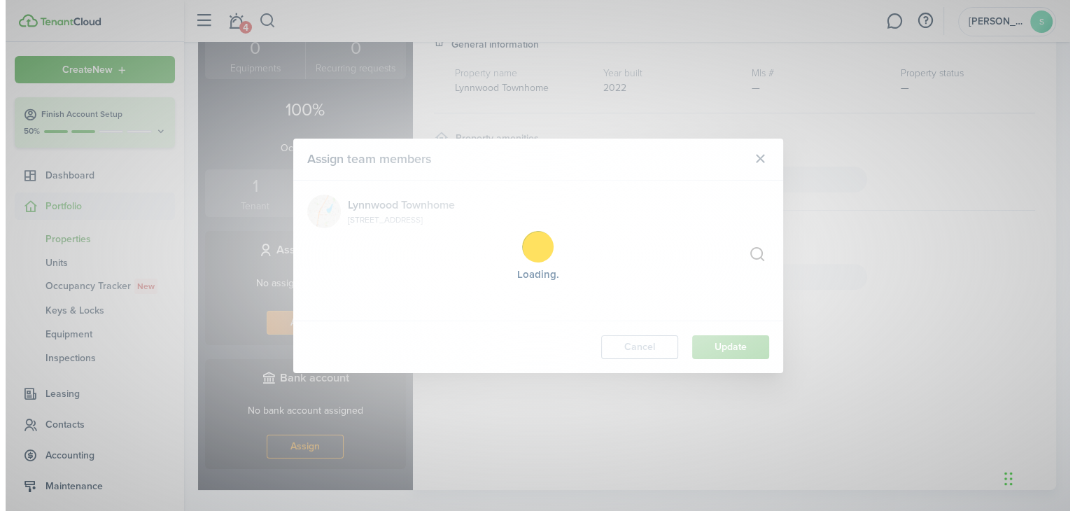
scroll to position [420, 0]
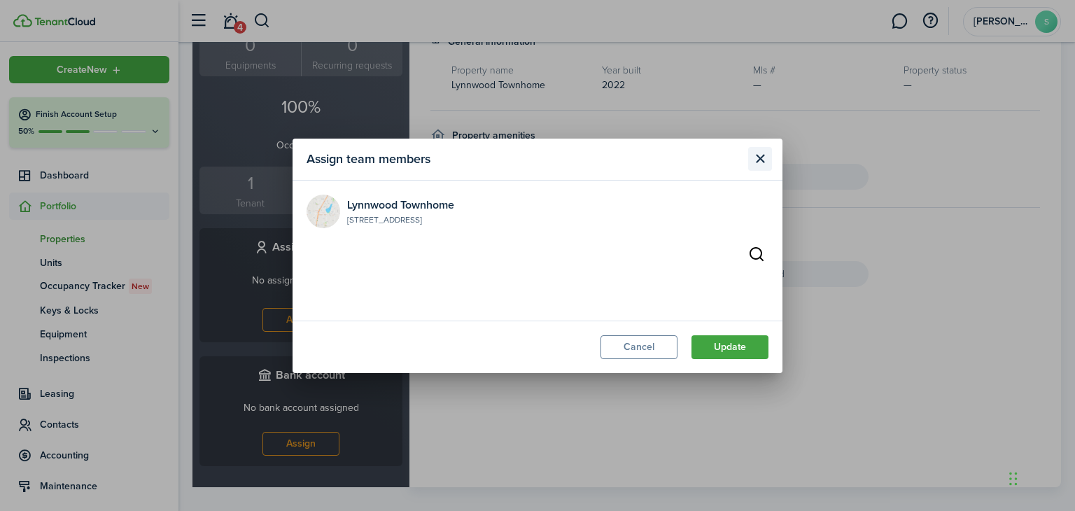
click at [761, 162] on button "Close modal" at bounding box center [760, 159] width 24 height 24
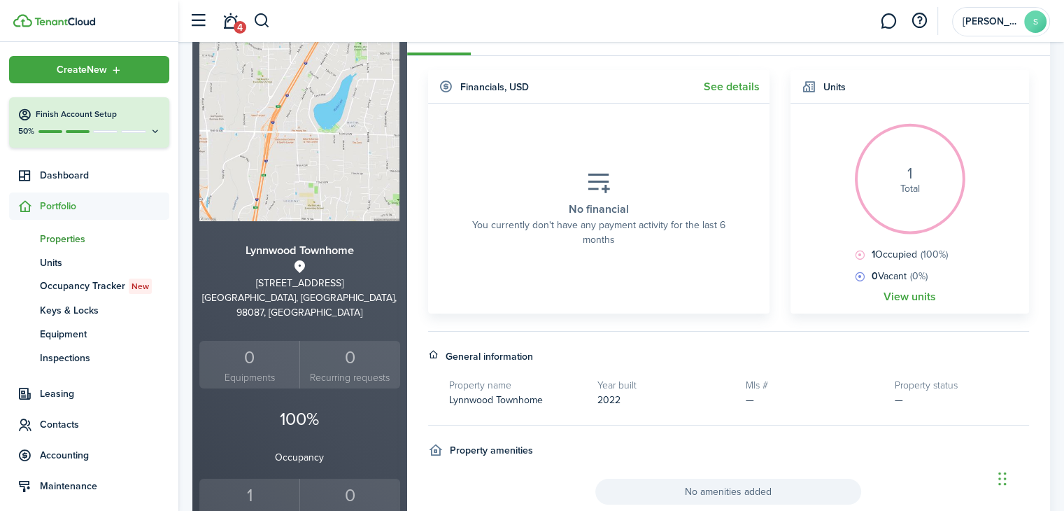
scroll to position [0, 0]
